Goal: Information Seeking & Learning: Learn about a topic

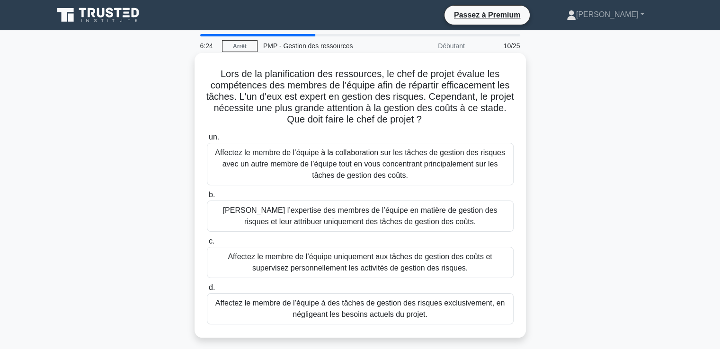
click at [374, 173] on font "Affectez le membre de l’équipe à la collaboration sur les tâches de gestion des…" at bounding box center [360, 164] width 290 height 31
click at [207, 141] on input "un. Affectez le membre de l’équipe à la collaboration sur les tâches de gestion…" at bounding box center [207, 137] width 0 height 6
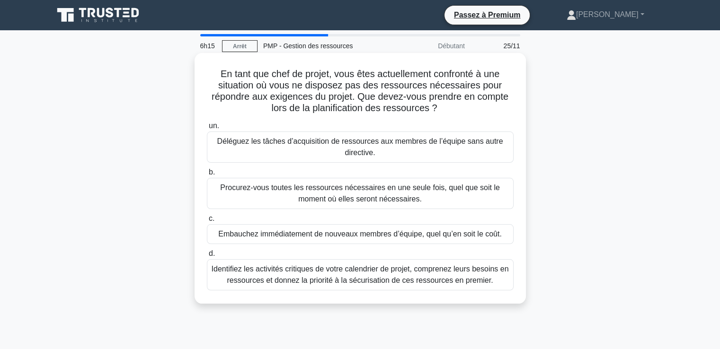
click at [375, 90] on font "En tant que chef de projet, vous êtes actuellement confronté à une situation où…" at bounding box center [360, 91] width 297 height 44
click at [359, 275] on font "Identifiez les activités critiques de votre calendrier de projet, comprenez leu…" at bounding box center [360, 274] width 297 height 19
click at [207, 257] on input "d. Identifiez les activités critiques de votre calendrier de projet, comprenez …" at bounding box center [207, 254] width 0 height 6
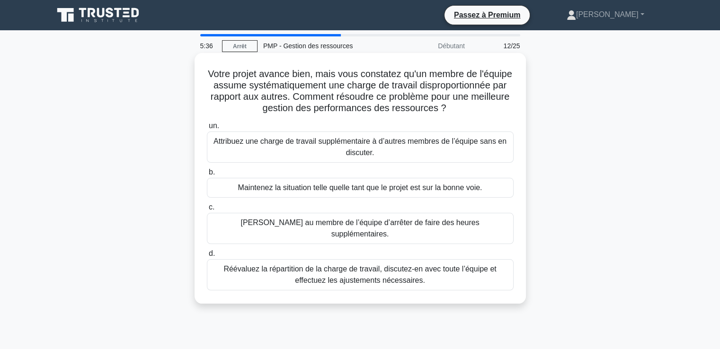
click at [344, 277] on font "Réévaluez la répartition de la charge de travail, discutez-en avec toute l’équi…" at bounding box center [359, 274] width 273 height 19
click at [207, 257] on input "d. Réévaluez la répartition de la charge de travail, discutez-en avec toute l’é…" at bounding box center [207, 254] width 0 height 6
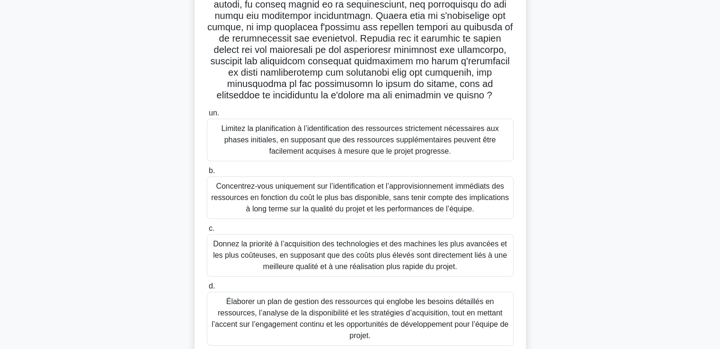
scroll to position [142, 0]
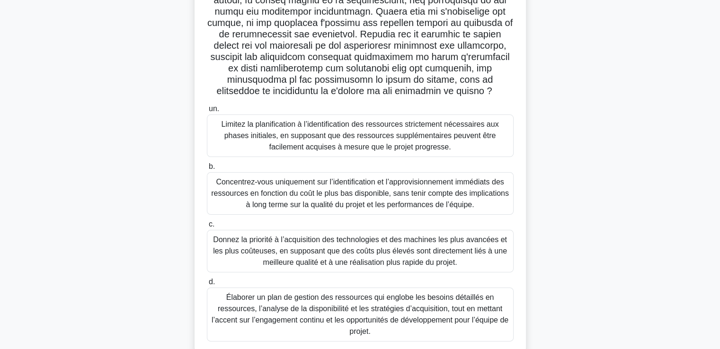
click at [341, 321] on font "Élaborer un plan de gestion des ressources qui englobe les besoins détaillés en…" at bounding box center [360, 314] width 297 height 42
click at [207, 285] on input "d. Élaborer un plan de gestion des ressources qui englobe les besoins détaillés…" at bounding box center [207, 282] width 0 height 6
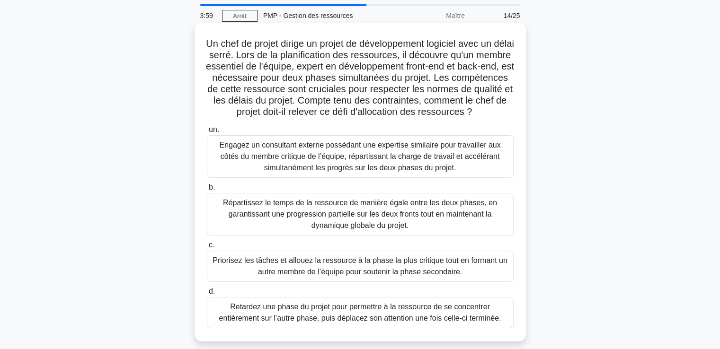
scroll to position [47, 0]
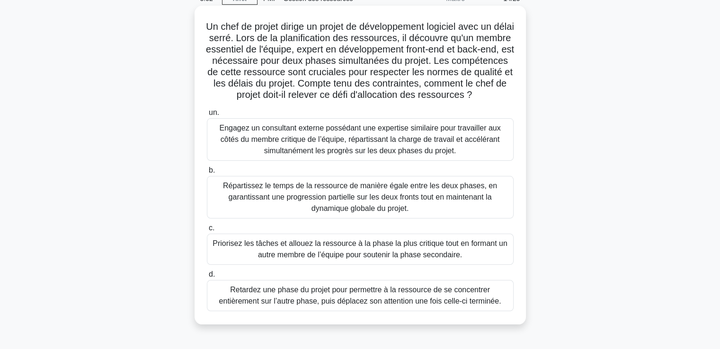
click at [311, 304] on font "Retardez une phase du projet pour permettre à la ressource de se concentrer ent…" at bounding box center [360, 295] width 282 height 19
click at [207, 278] on input "d. Retardez une phase du projet pour permettre à la ressource de se concentrer …" at bounding box center [207, 275] width 0 height 6
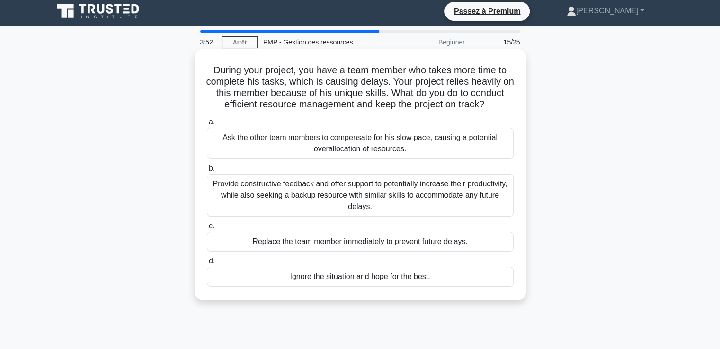
scroll to position [0, 0]
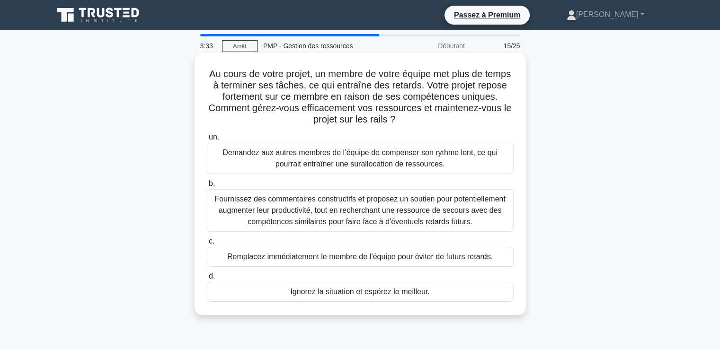
click at [291, 212] on font "Fournissez des commentaires constructifs et proposez un soutien pour potentiell…" at bounding box center [359, 210] width 291 height 31
click at [207, 187] on input "b. Fournissez des commentaires constructifs et proposez un soutien pour potenti…" at bounding box center [207, 184] width 0 height 6
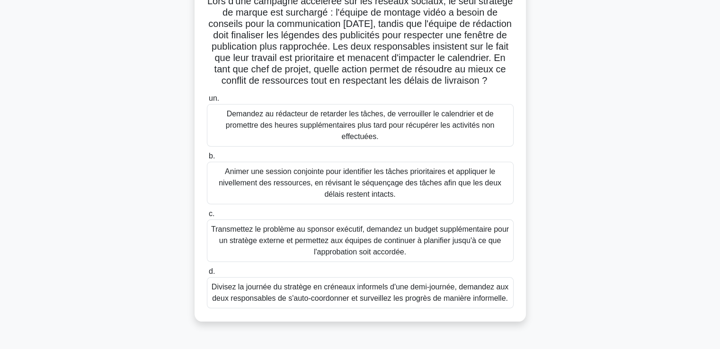
scroll to position [95, 0]
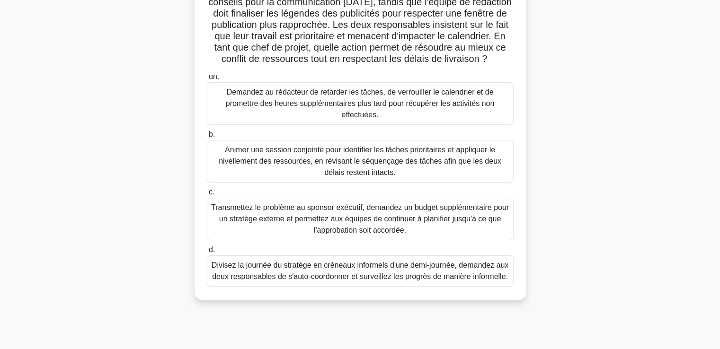
click at [305, 175] on font "Animer une session conjointe pour identifier les tâches prioritaires et appliqu…" at bounding box center [360, 161] width 282 height 31
click at [207, 138] on input "b. Animer une session conjointe pour identifier les tâches prioritaires et appl…" at bounding box center [207, 135] width 0 height 6
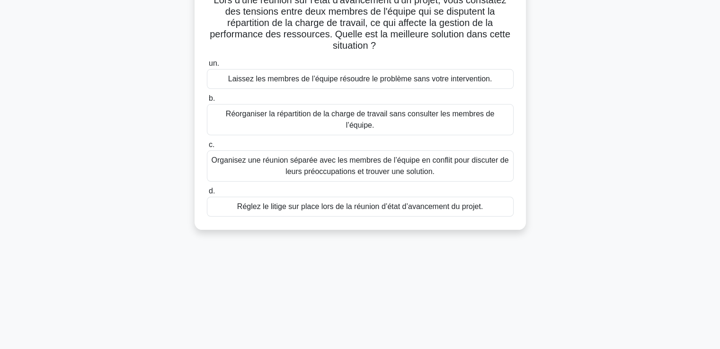
scroll to position [0, 0]
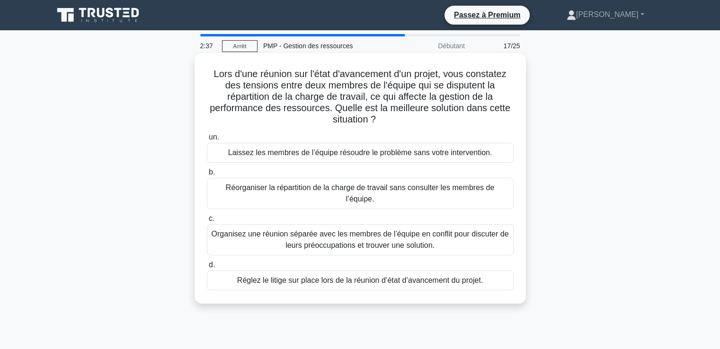
click at [318, 230] on font "Organisez une réunion séparée avec les membres de l’équipe en conflit pour disc…" at bounding box center [360, 239] width 297 height 19
click at [207, 222] on input "c. Organisez une réunion séparée avec les membres de l’équipe en conflit pour d…" at bounding box center [207, 219] width 0 height 6
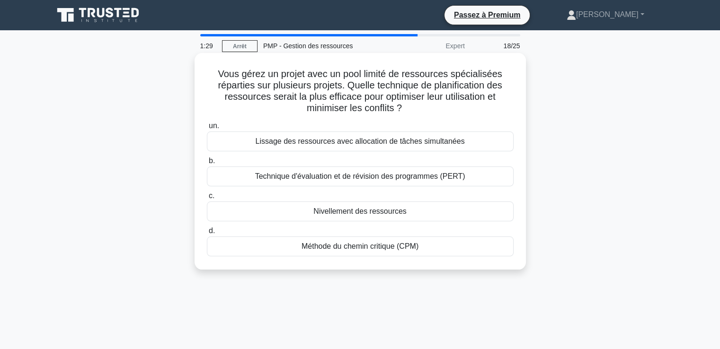
click at [317, 212] on font "Nivellement des ressources" at bounding box center [359, 211] width 93 height 8
click at [207, 199] on input "c. Nivellement des ressources" at bounding box center [207, 196] width 0 height 6
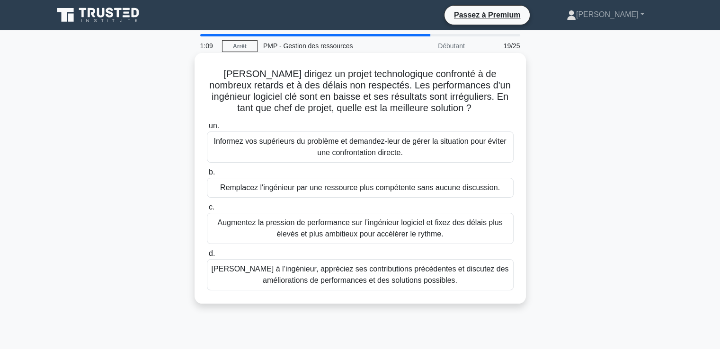
click at [327, 274] on font "[PERSON_NAME] à l’ingénieur, appréciez ses contributions précédentes et discute…" at bounding box center [360, 275] width 298 height 23
click at [207, 257] on input "d. [PERSON_NAME] à l’ingénieur, appréciez ses contributions précédentes et disc…" at bounding box center [207, 254] width 0 height 6
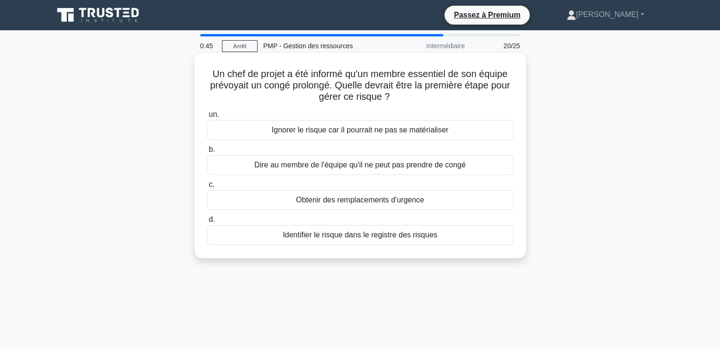
click at [304, 235] on font "Identifier le risque dans le registre des risques" at bounding box center [359, 235] width 154 height 8
click at [207, 223] on input "d. Identifier le risque dans le registre des risques" at bounding box center [207, 220] width 0 height 6
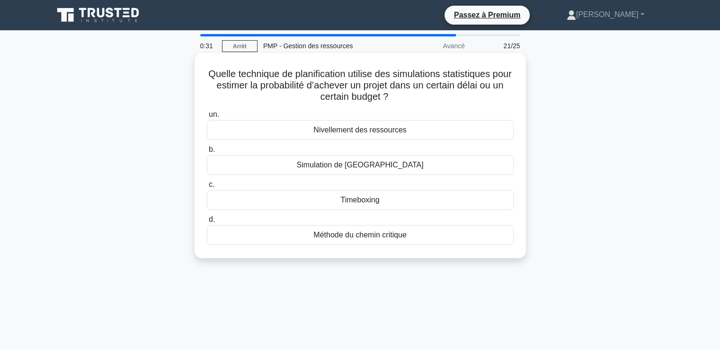
click at [361, 169] on font "Simulation de [GEOGRAPHIC_DATA]" at bounding box center [360, 165] width 127 height 8
click at [207, 153] on input "b. Simulation de [GEOGRAPHIC_DATA]" at bounding box center [207, 150] width 0 height 6
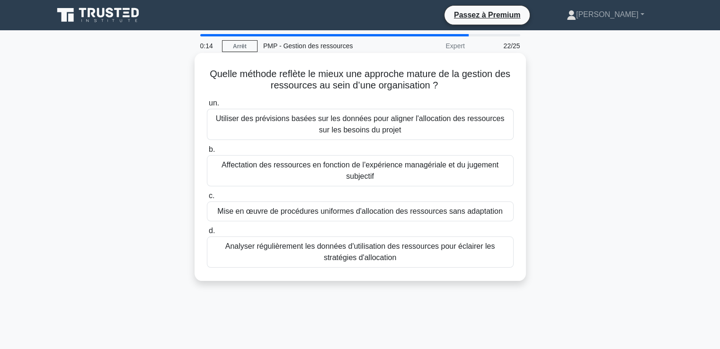
click at [331, 256] on font "Analyser régulièrement les données d'utilisation des ressources pour éclairer l…" at bounding box center [360, 251] width 270 height 19
click at [207, 234] on input "d. Analyser régulièrement les données d'utilisation des ressources pour éclaire…" at bounding box center [207, 231] width 0 height 6
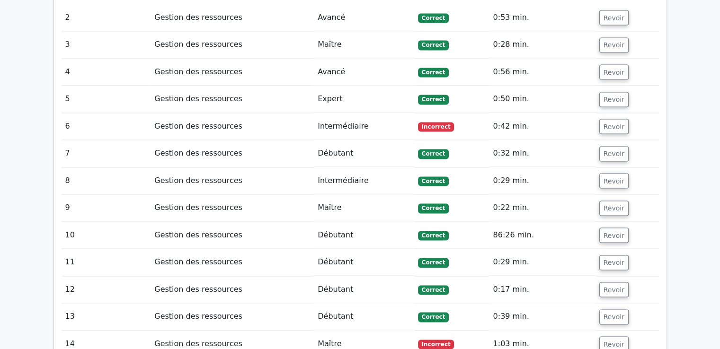
scroll to position [1372, 0]
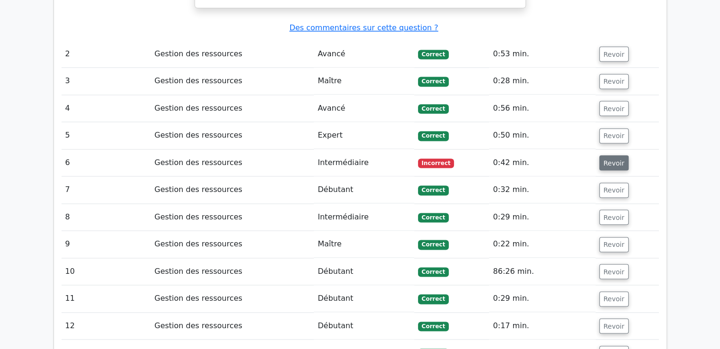
click at [606, 159] on font "Revoir" at bounding box center [613, 163] width 21 height 8
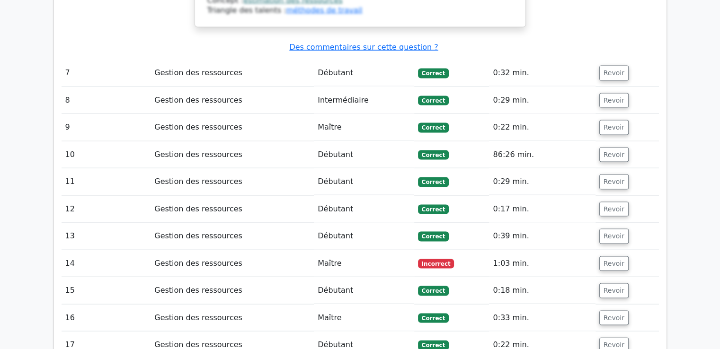
scroll to position [1940, 0]
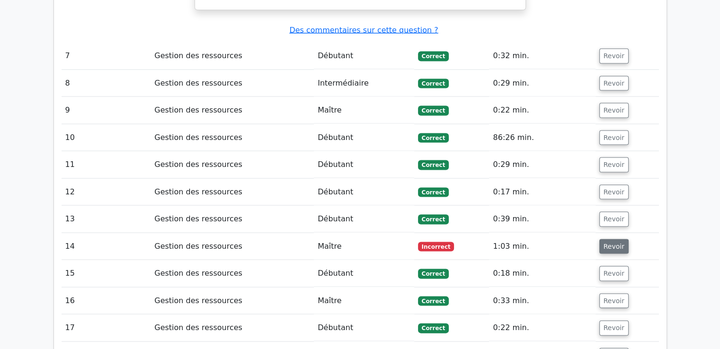
click at [619, 239] on button "Revoir" at bounding box center [613, 246] width 29 height 15
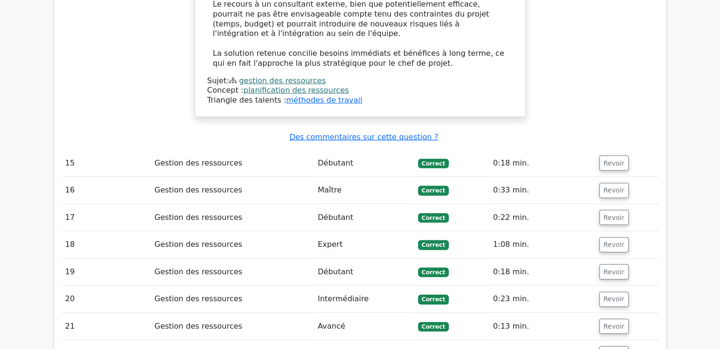
scroll to position [2886, 0]
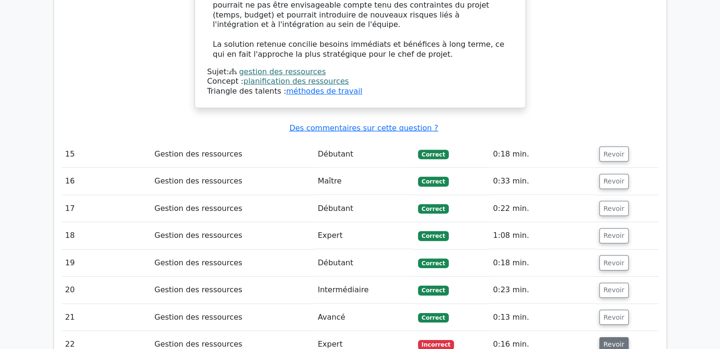
click at [606, 341] on font "Revoir" at bounding box center [613, 345] width 21 height 8
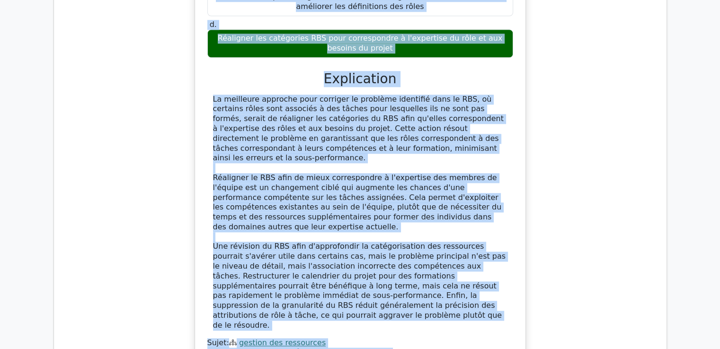
scroll to position [1019, 0]
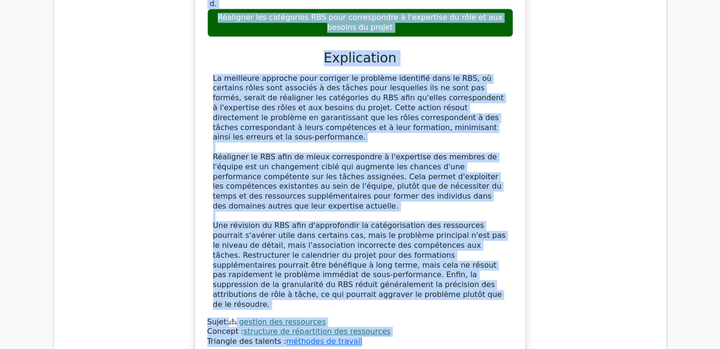
drag, startPoint x: 208, startPoint y: 185, endPoint x: 389, endPoint y: 295, distance: 211.9
click at [389, 295] on div "En tant que chef de projet travaillant sur un grand projet d'organisation d'évé…" at bounding box center [360, 59] width 323 height 589
copy div "En tant que chef de projet travaillant sur un grand projet d'organisation d'évé…"
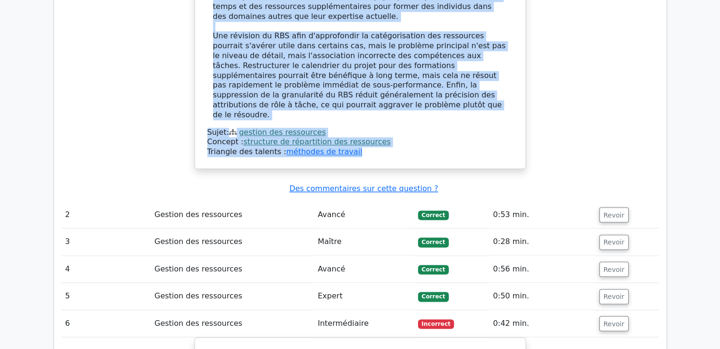
scroll to position [1209, 0]
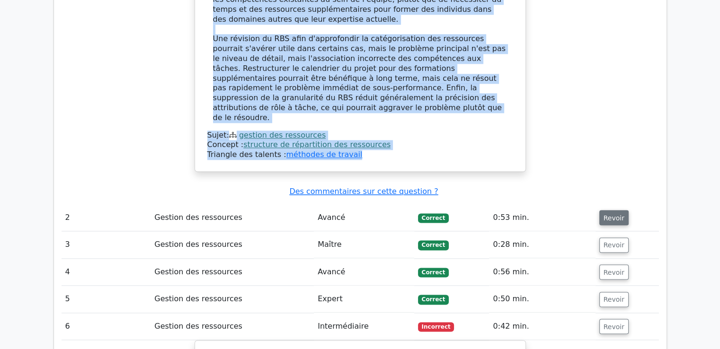
click at [614, 214] on font "Revoir" at bounding box center [613, 218] width 21 height 8
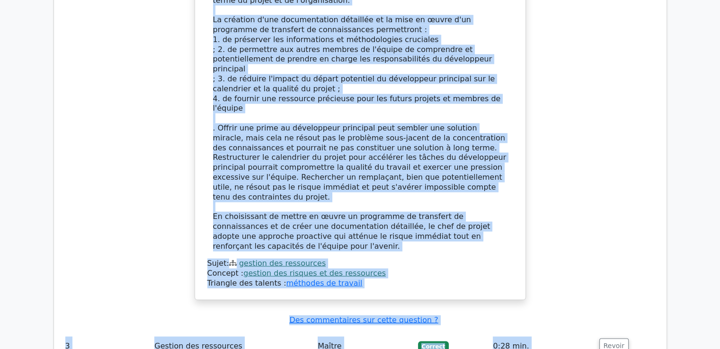
scroll to position [1950, 0]
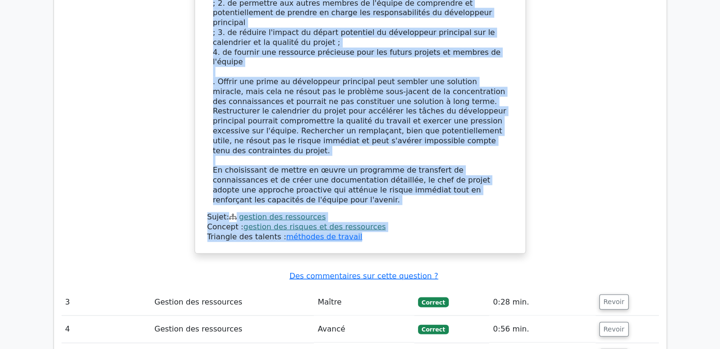
drag, startPoint x: 218, startPoint y: 57, endPoint x: 479, endPoint y: 120, distance: 268.6
copy div "Un chef de projet supervise un projet complexe de développement logiciel. Lors …"
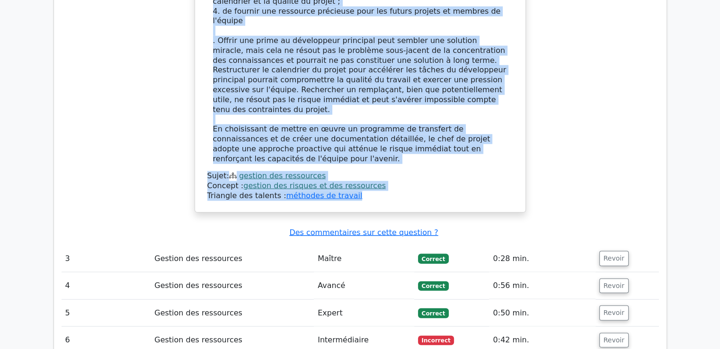
scroll to position [2045, 0]
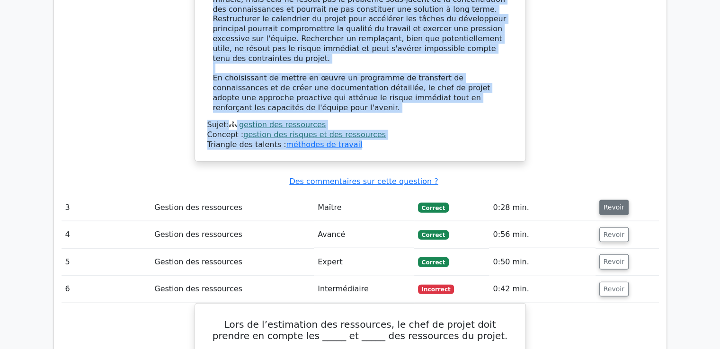
click at [603, 203] on font "Revoir" at bounding box center [613, 207] width 21 height 8
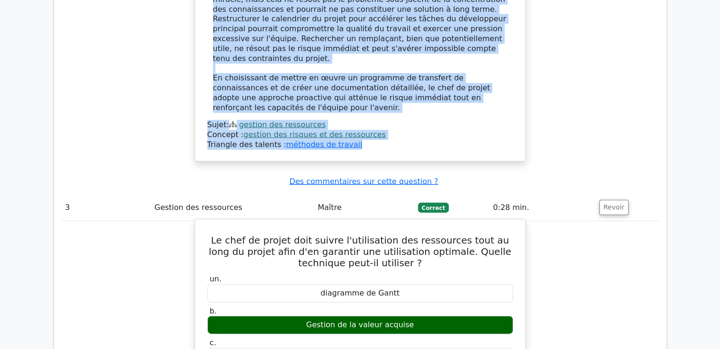
drag, startPoint x: 209, startPoint y: 111, endPoint x: 391, endPoint y: 253, distance: 231.0
copy div "Le chef de projet doit suivre l'utilisation des ressources tout au long du proj…"
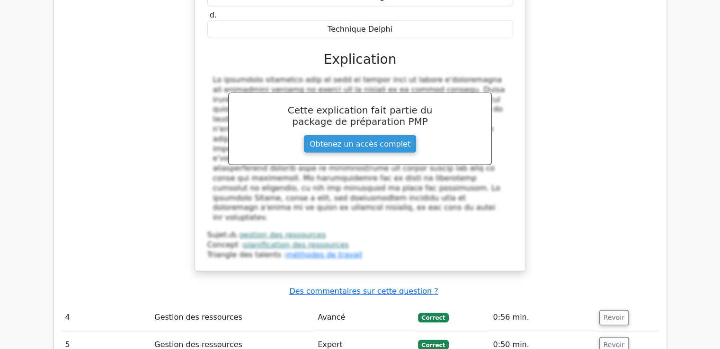
scroll to position [2423, 0]
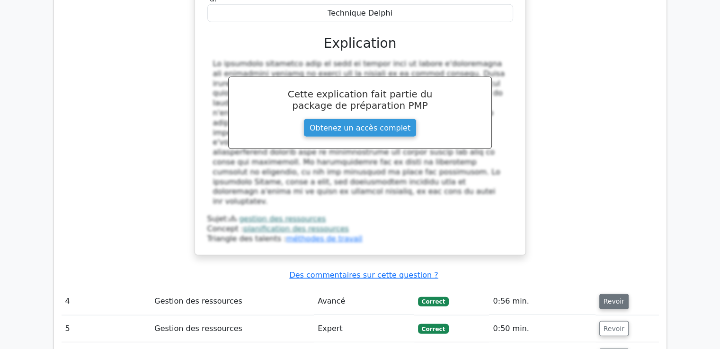
click at [604, 298] on font "Revoir" at bounding box center [613, 302] width 21 height 8
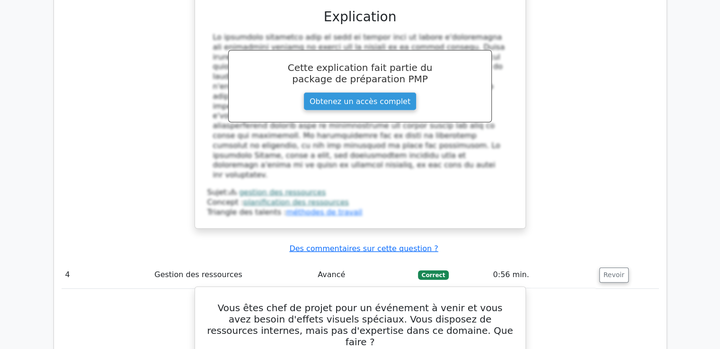
scroll to position [2518, 0]
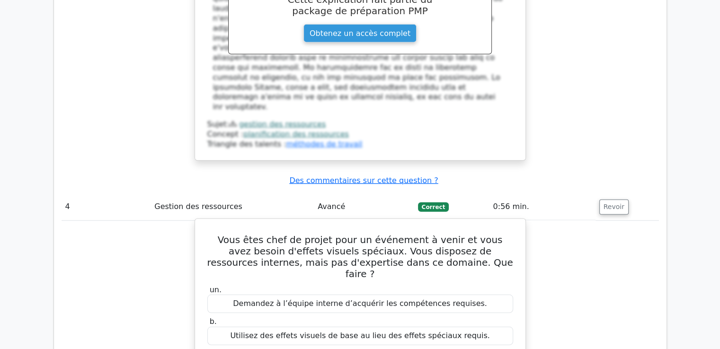
drag, startPoint x: 221, startPoint y: 76, endPoint x: 432, endPoint y: 226, distance: 258.9
copy div "Vous êtes chef de projet pour un événement à venir et vous avez besoin d'effets…"
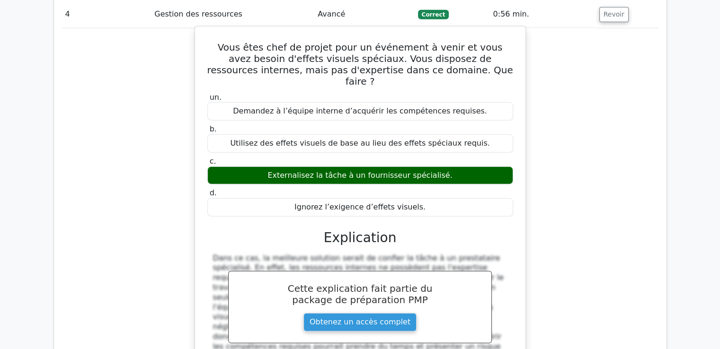
scroll to position [2802, 0]
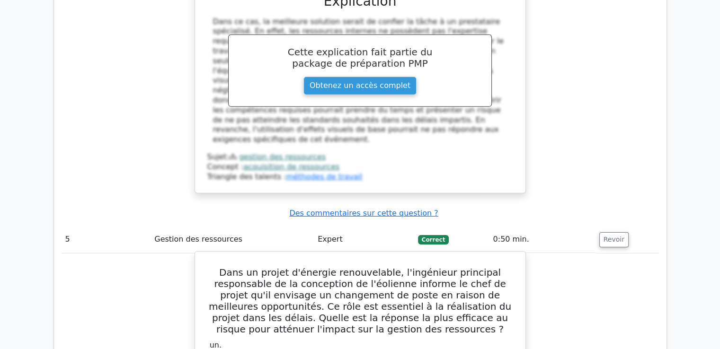
scroll to position [3074, 0]
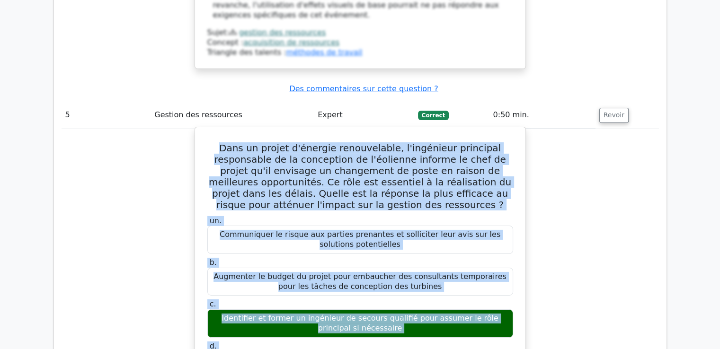
drag, startPoint x: 233, startPoint y: 224, endPoint x: 363, endPoint y: 325, distance: 164.6
click at [362, 327] on div "Dans un projet d'énergie renouvelable, l'ingénieur principal responsable de la …" at bounding box center [360, 340] width 323 height 419
copy div "Dans un projet d'énergie renouvelable, l'ingénieur principal responsable de la …"
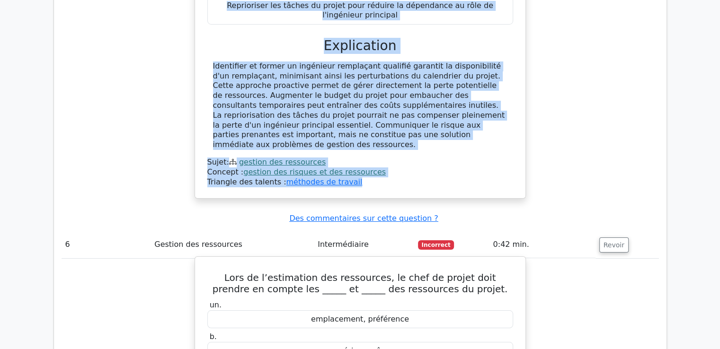
scroll to position [3452, 0]
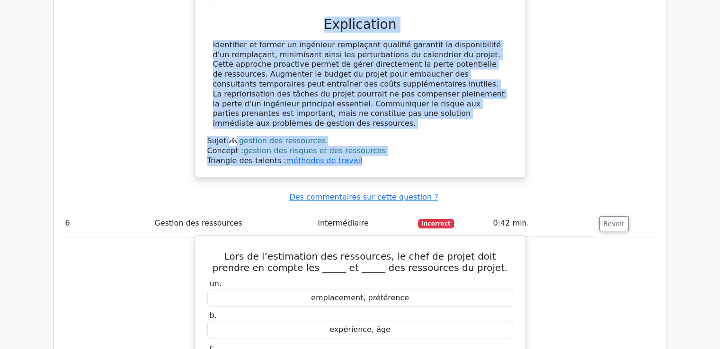
drag, startPoint x: 214, startPoint y: 49, endPoint x: 397, endPoint y: 186, distance: 228.5
copy div "Lors de l’estimation des ressources, le chef de projet doit prendre en compte l…"
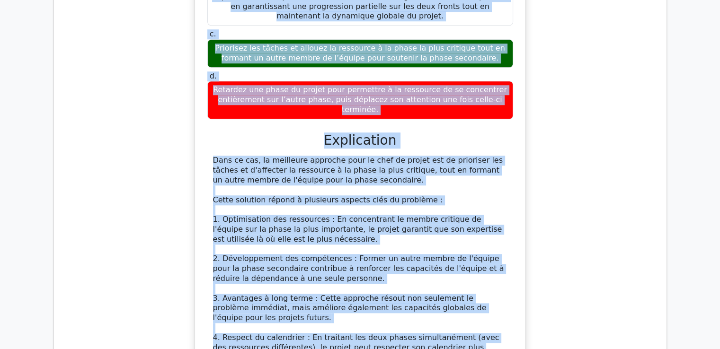
scroll to position [4570, 0]
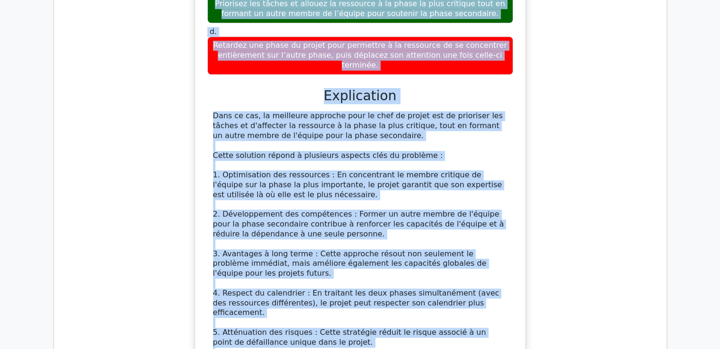
drag, startPoint x: 212, startPoint y: 120, endPoint x: 402, endPoint y: 288, distance: 253.8
click at [402, 288] on div "Un chef de projet dirige un projet de développement logiciel avec un délai serr…" at bounding box center [360, 167] width 323 height 786
copy div "Un chef de projet dirige un projet de développement logiciel avec un délai serr…"
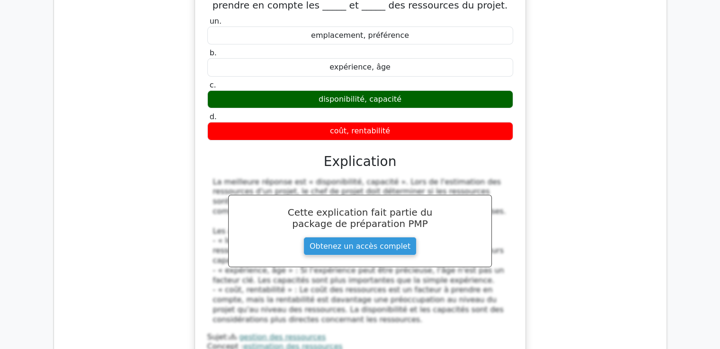
scroll to position [3718, 0]
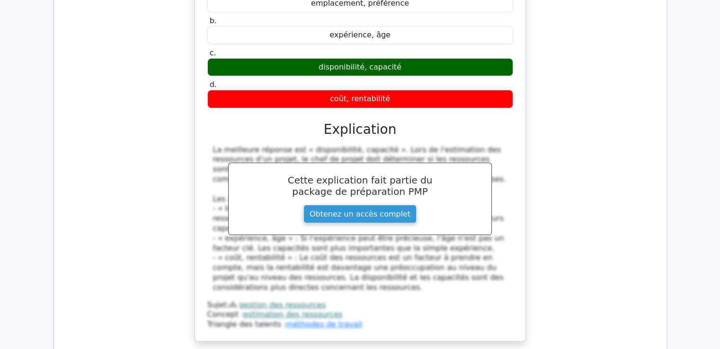
scroll to position [3860, 0]
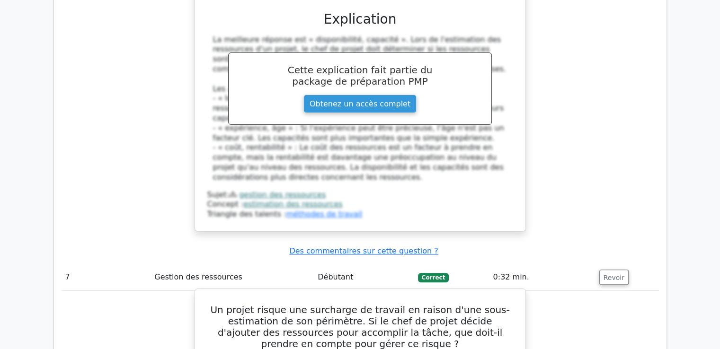
drag, startPoint x: 226, startPoint y: 94, endPoint x: 489, endPoint y: 281, distance: 322.5
copy div "Un projet risque une surcharge de travail en raison d'une sous-estimation de so…"
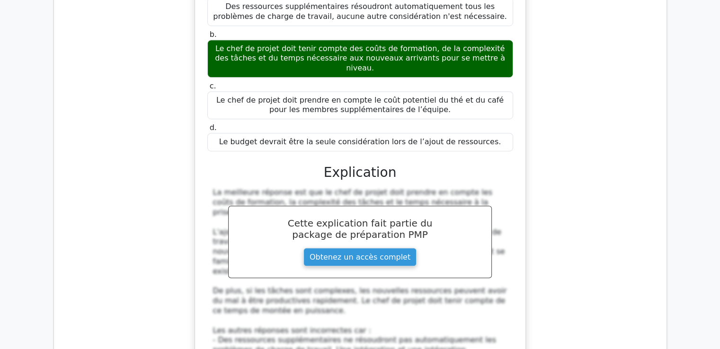
scroll to position [4333, 0]
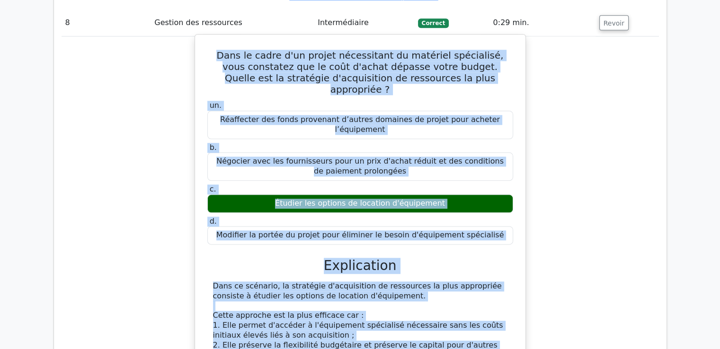
scroll to position [4782, 0]
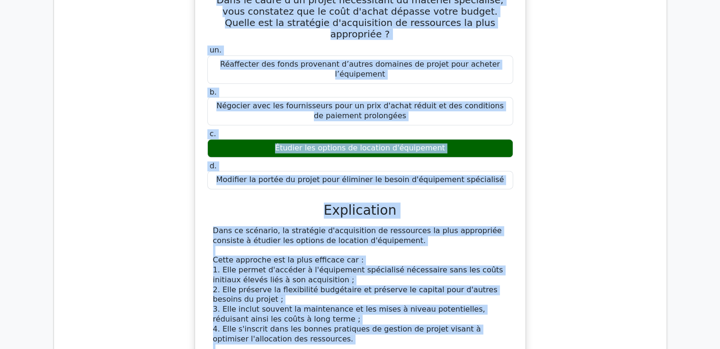
drag, startPoint x: 221, startPoint y: 39, endPoint x: 361, endPoint y: 287, distance: 284.5
click at [361, 287] on div "Dans le cadre d'un projet nécessitant du matériel spécialisé, vous constatez qu…" at bounding box center [360, 284] width 323 height 602
copy div "Dans le cadre d'un projet nécessitant du matériel spécialisé, vous constatez qu…"
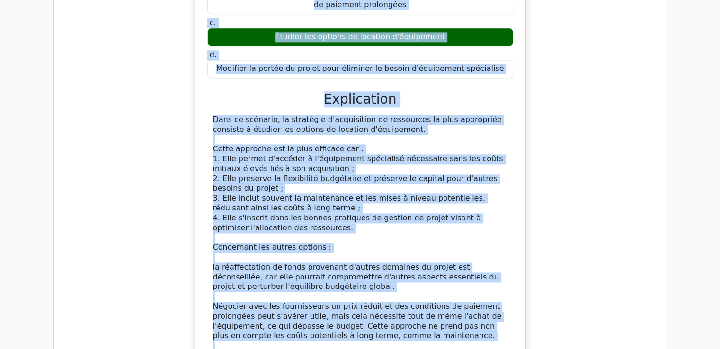
scroll to position [5066, 0]
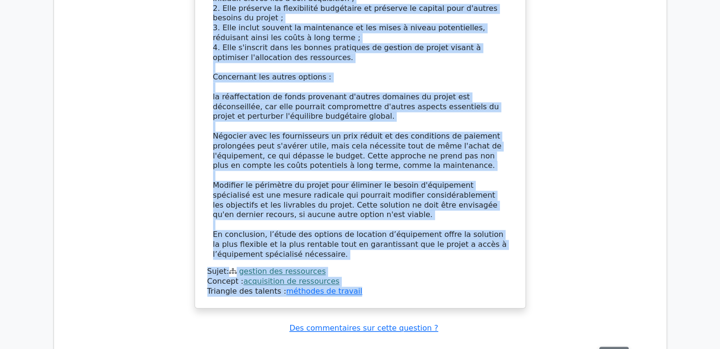
click at [611, 349] on font "Revoir" at bounding box center [613, 355] width 21 height 8
drag, startPoint x: 216, startPoint y: 96, endPoint x: 413, endPoint y: 255, distance: 252.4
copy div "Dans la planification de la capacité des ressources, quelle technique permet d'…"
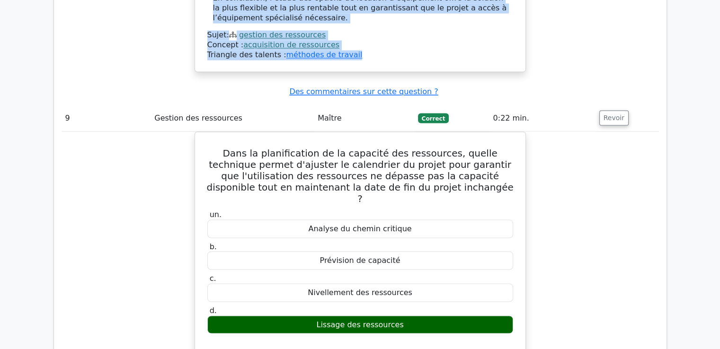
scroll to position [5397, 0]
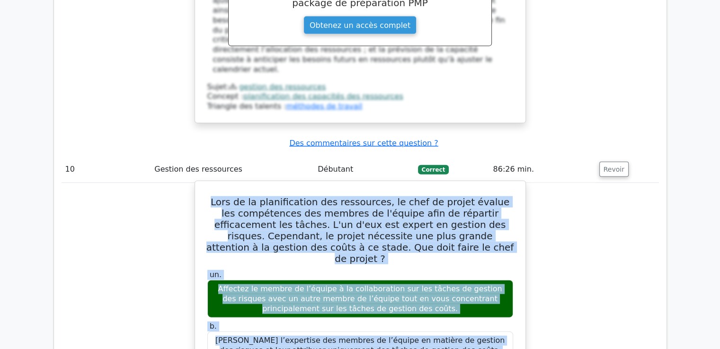
scroll to position [5751, 0]
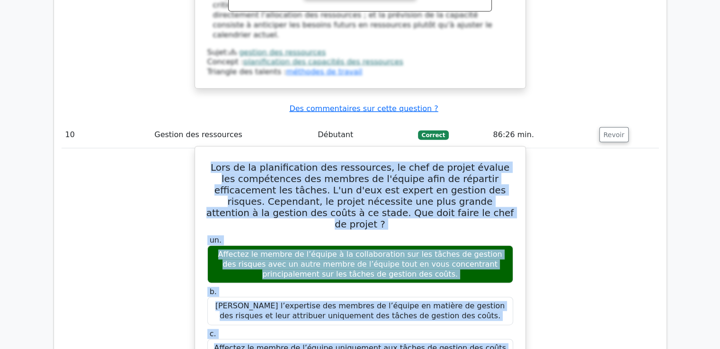
drag, startPoint x: 220, startPoint y: 105, endPoint x: 436, endPoint y: 68, distance: 219.8
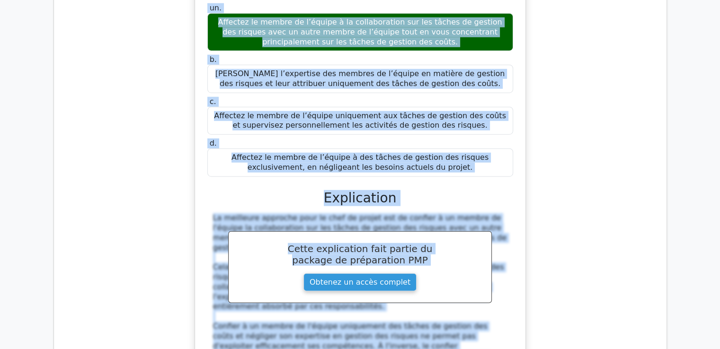
scroll to position [5987, 0]
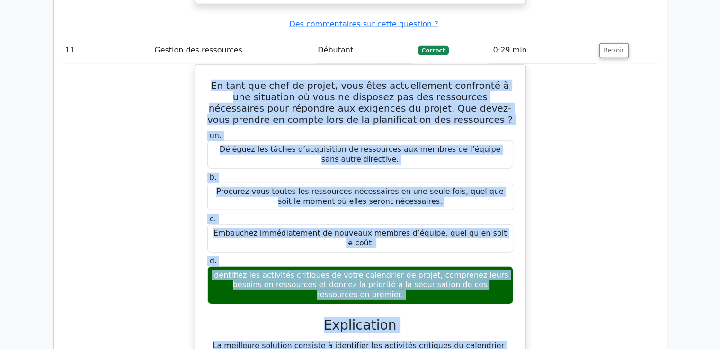
scroll to position [6475, 0]
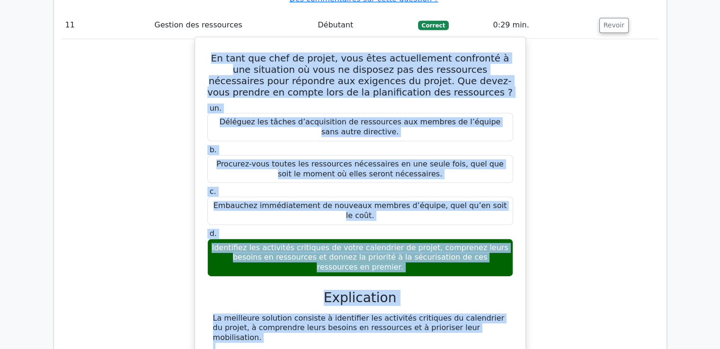
drag, startPoint x: 219, startPoint y: 172, endPoint x: 351, endPoint y: 151, distance: 133.6
click at [351, 151] on div "En tant que chef de projet, vous êtes actuellement confronté à une situation où…" at bounding box center [360, 308] width 323 height 534
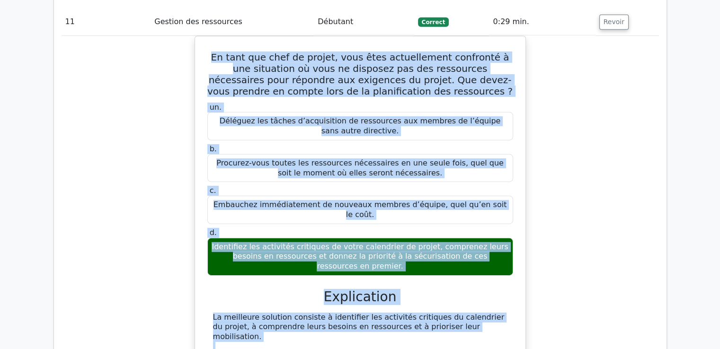
scroll to position [6522, 0]
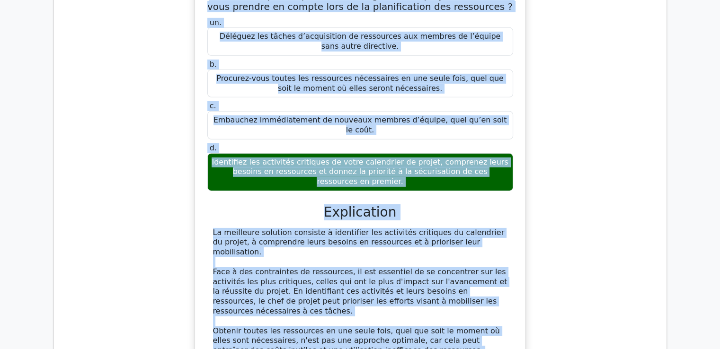
scroll to position [6617, 0]
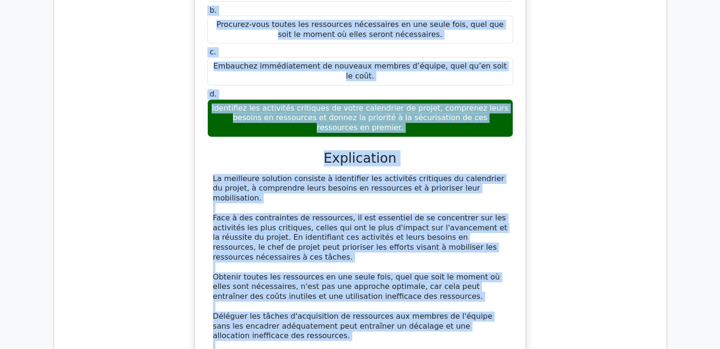
drag, startPoint x: 224, startPoint y: 101, endPoint x: 432, endPoint y: 301, distance: 289.5
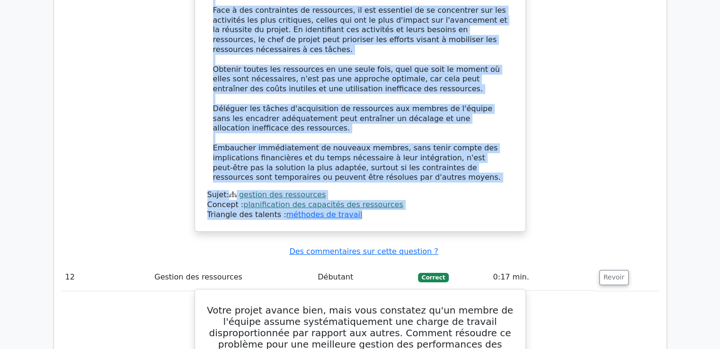
scroll to position [6948, 0]
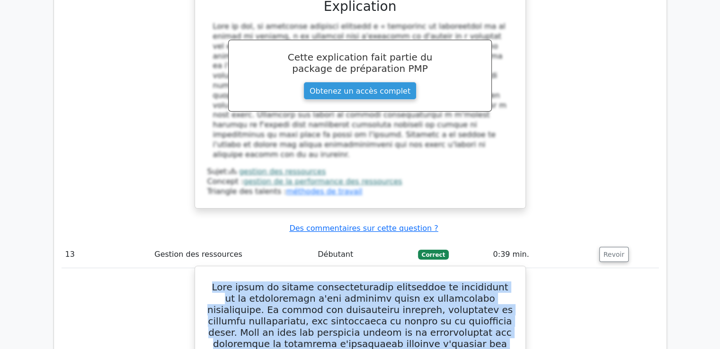
scroll to position [7364, 0]
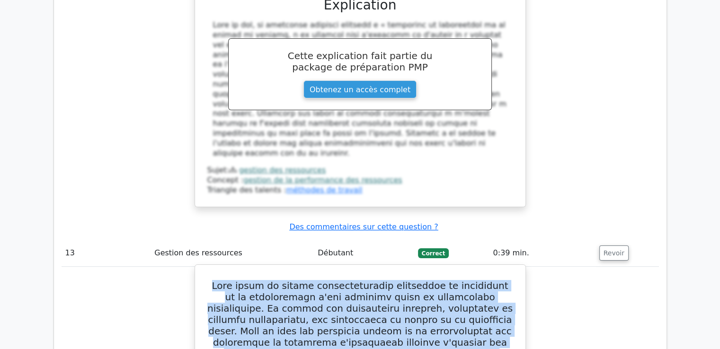
drag, startPoint x: 216, startPoint y: 67, endPoint x: 387, endPoint y: 216, distance: 226.7
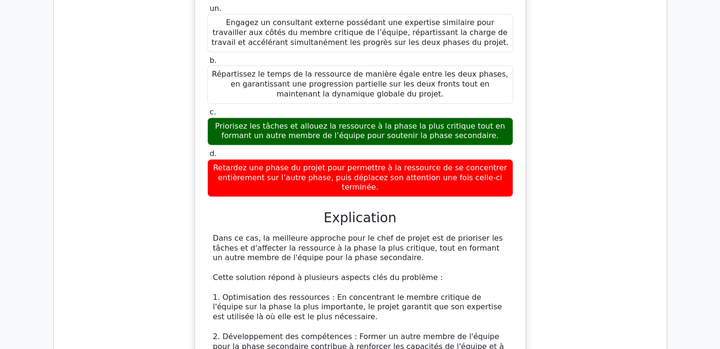
scroll to position [8689, 0]
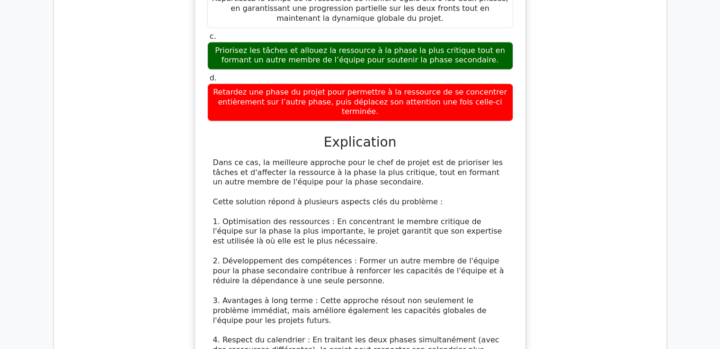
scroll to position [8737, 0]
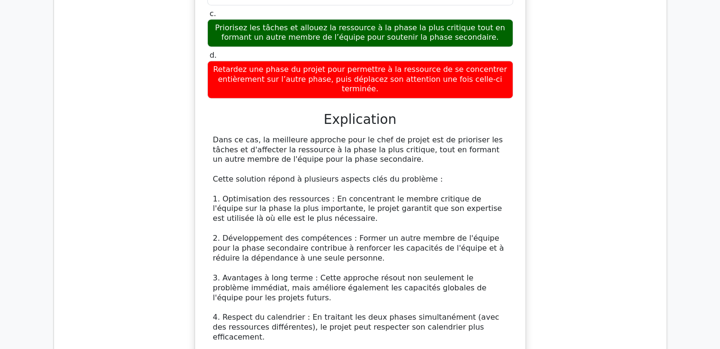
drag, startPoint x: 218, startPoint y: 88, endPoint x: 432, endPoint y: 293, distance: 296.8
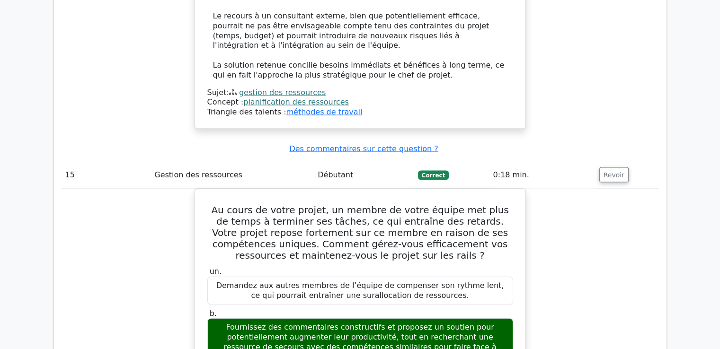
scroll to position [9210, 0]
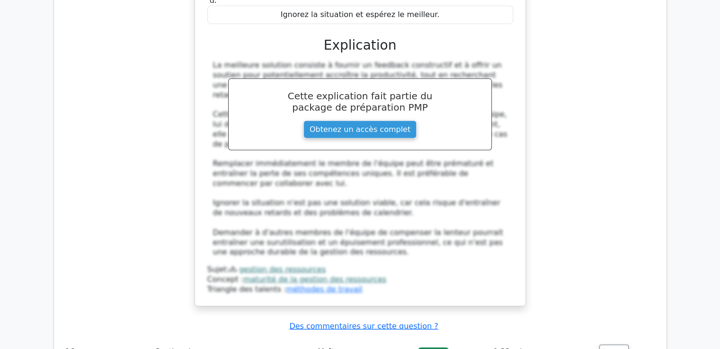
scroll to position [9628, 0]
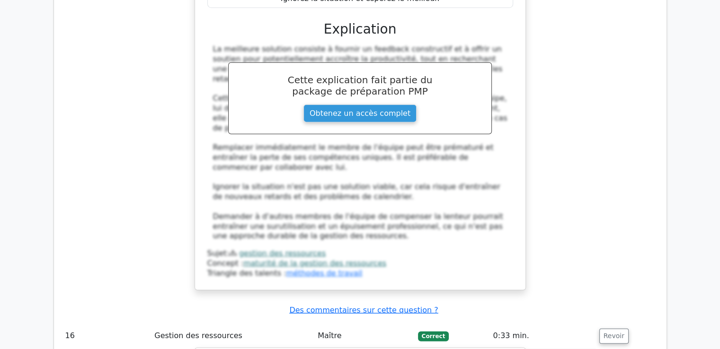
drag, startPoint x: 209, startPoint y: 36, endPoint x: 512, endPoint y: 50, distance: 303.2
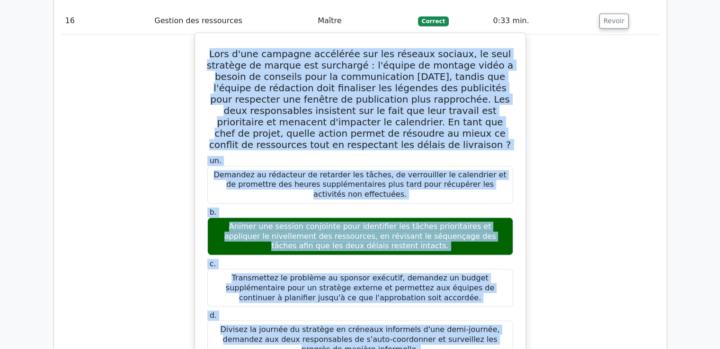
scroll to position [9959, 0]
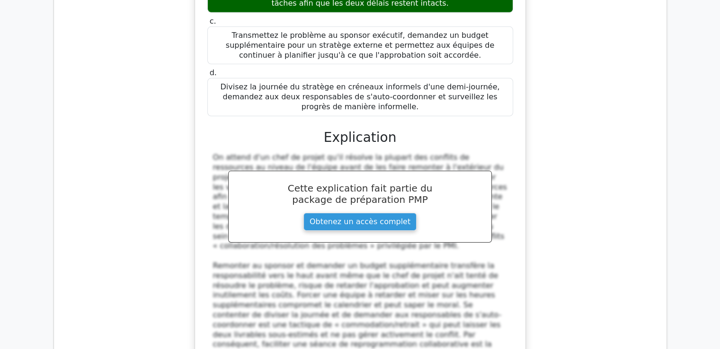
scroll to position [10257, 0]
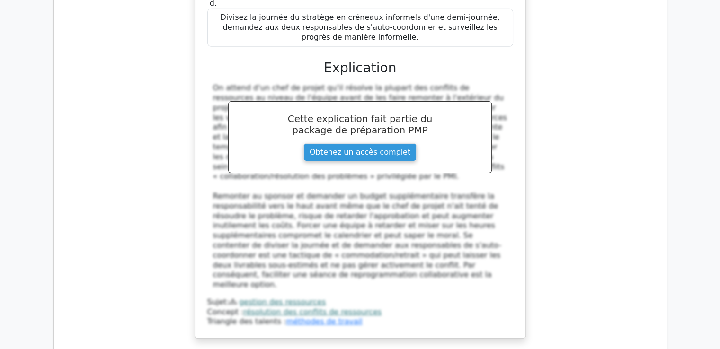
drag, startPoint x: 210, startPoint y: 76, endPoint x: 351, endPoint y: 142, distance: 155.6
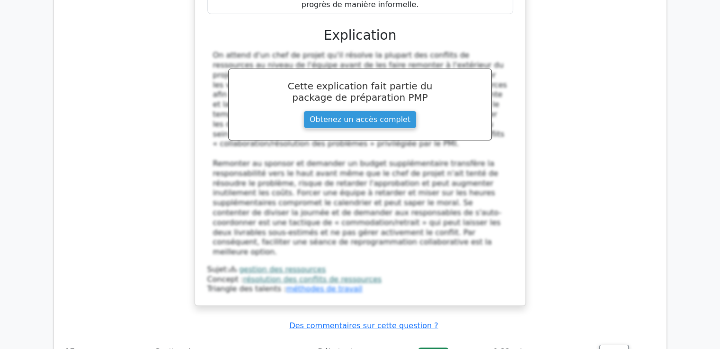
scroll to position [10352, 0]
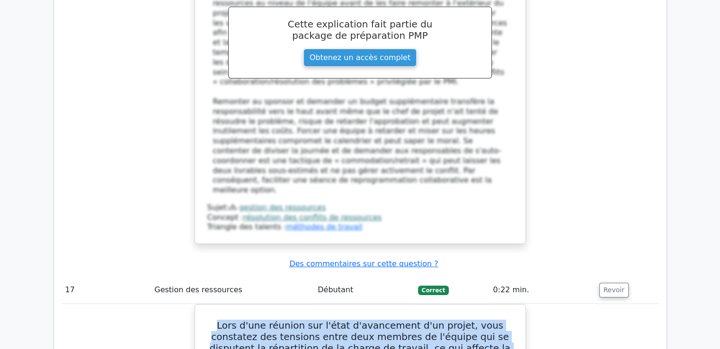
drag, startPoint x: 216, startPoint y: 136, endPoint x: 432, endPoint y: 300, distance: 270.5
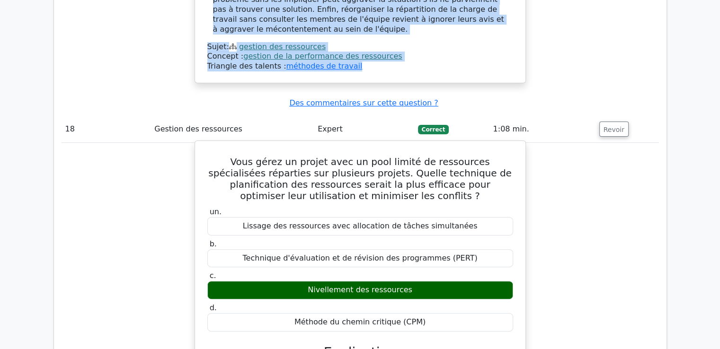
scroll to position [11014, 0]
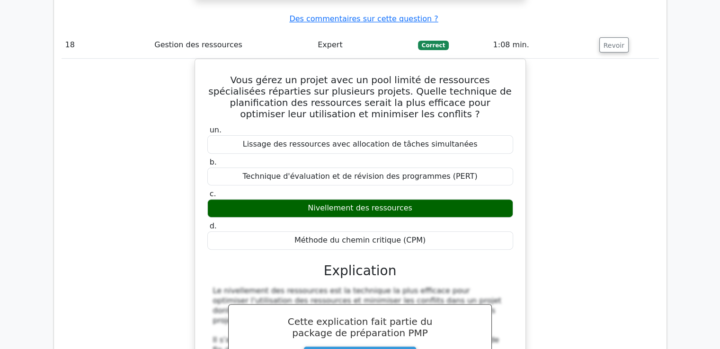
scroll to position [11277, 0]
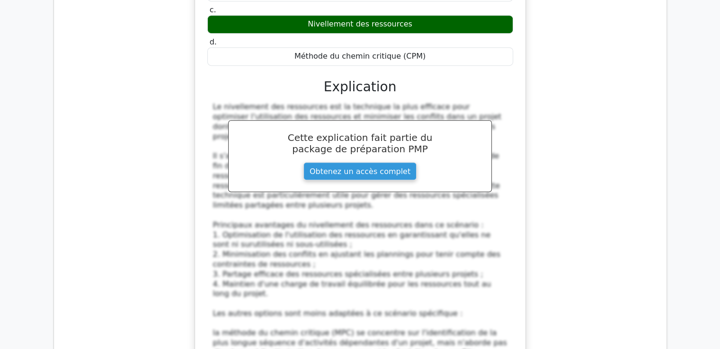
drag, startPoint x: 208, startPoint y: 121, endPoint x: 413, endPoint y: 328, distance: 291.8
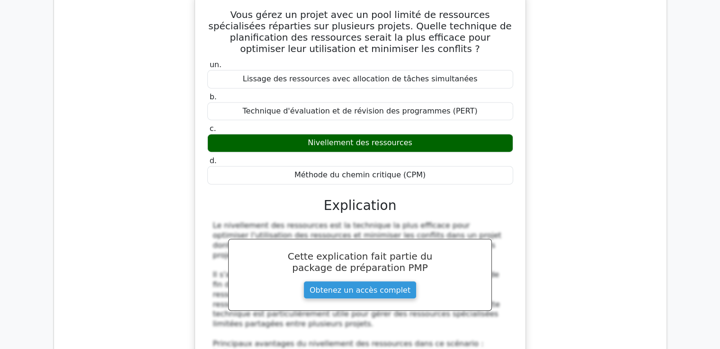
scroll to position [11040, 0]
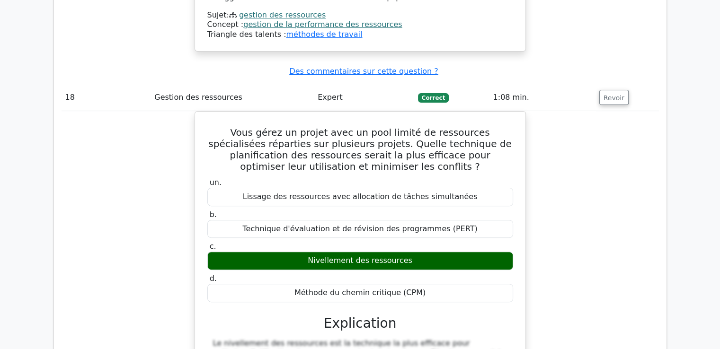
drag, startPoint x: 462, startPoint y: 147, endPoint x: 195, endPoint y: 100, distance: 271.0
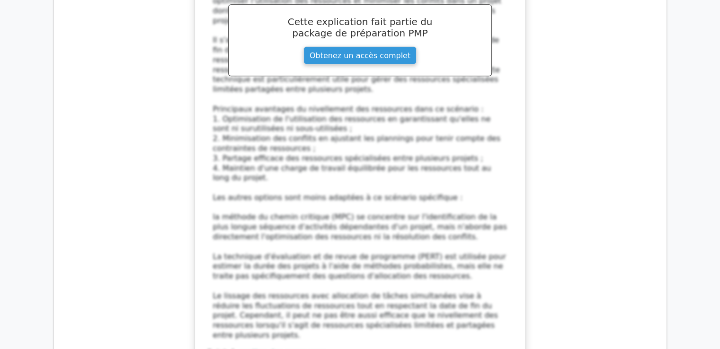
scroll to position [11513, 0]
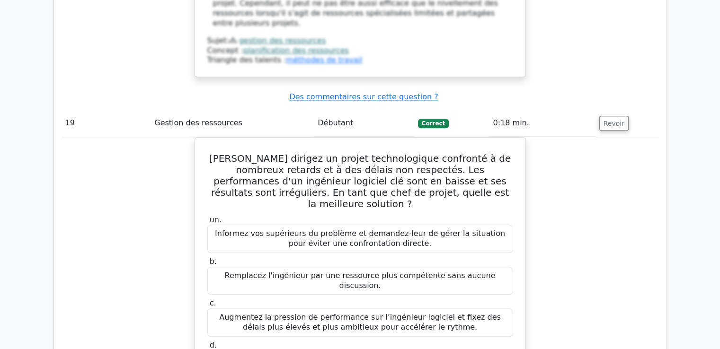
scroll to position [11718, 0]
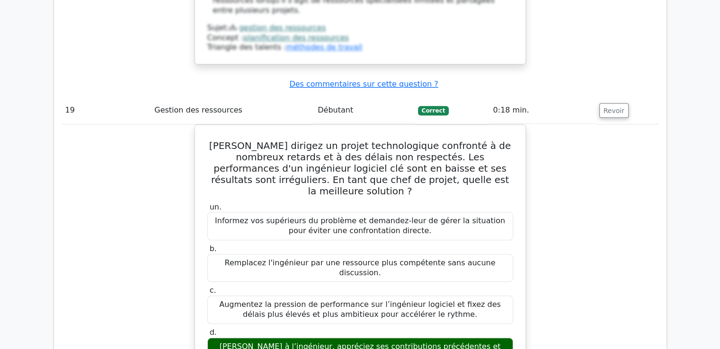
drag, startPoint x: 209, startPoint y: 27, endPoint x: 362, endPoint y: 277, distance: 292.6
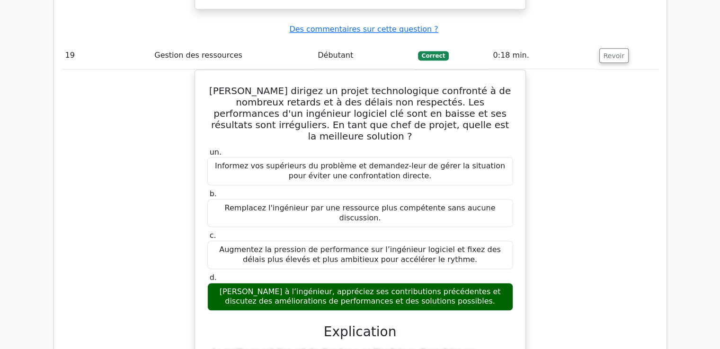
scroll to position [12002, 0]
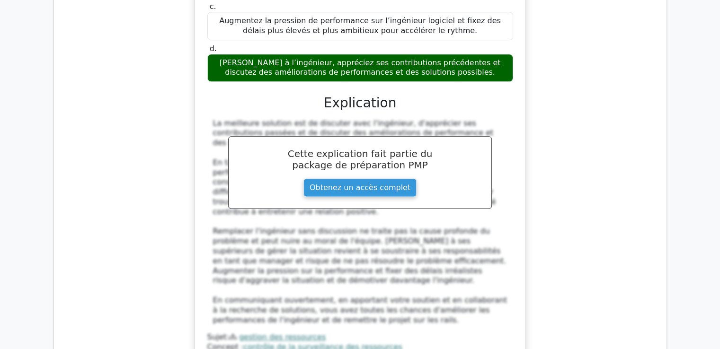
drag, startPoint x: 217, startPoint y: 94, endPoint x: 423, endPoint y: 236, distance: 250.3
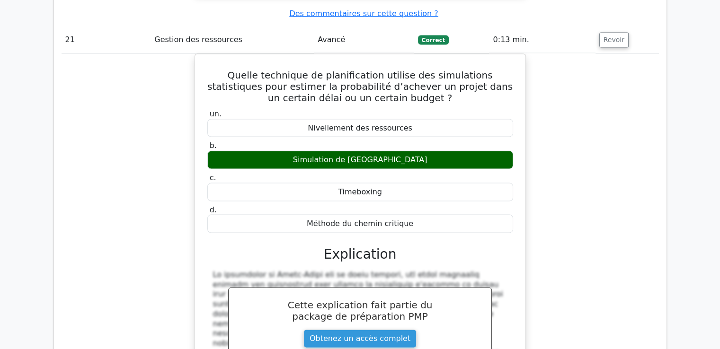
scroll to position [12806, 0]
